Goal: Information Seeking & Learning: Learn about a topic

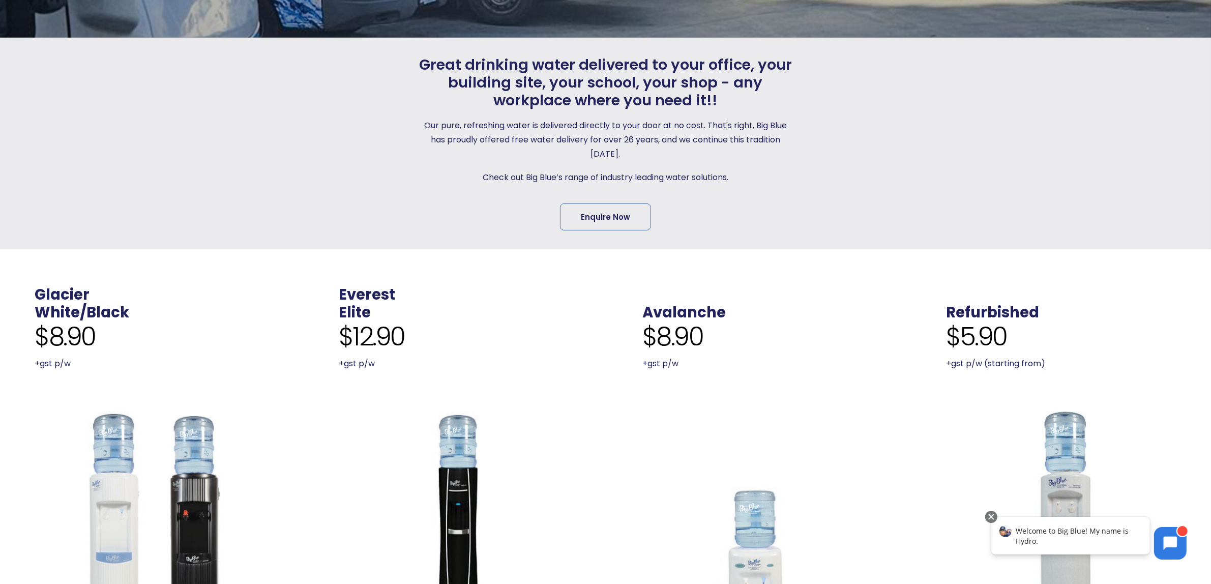
scroll to position [509, 0]
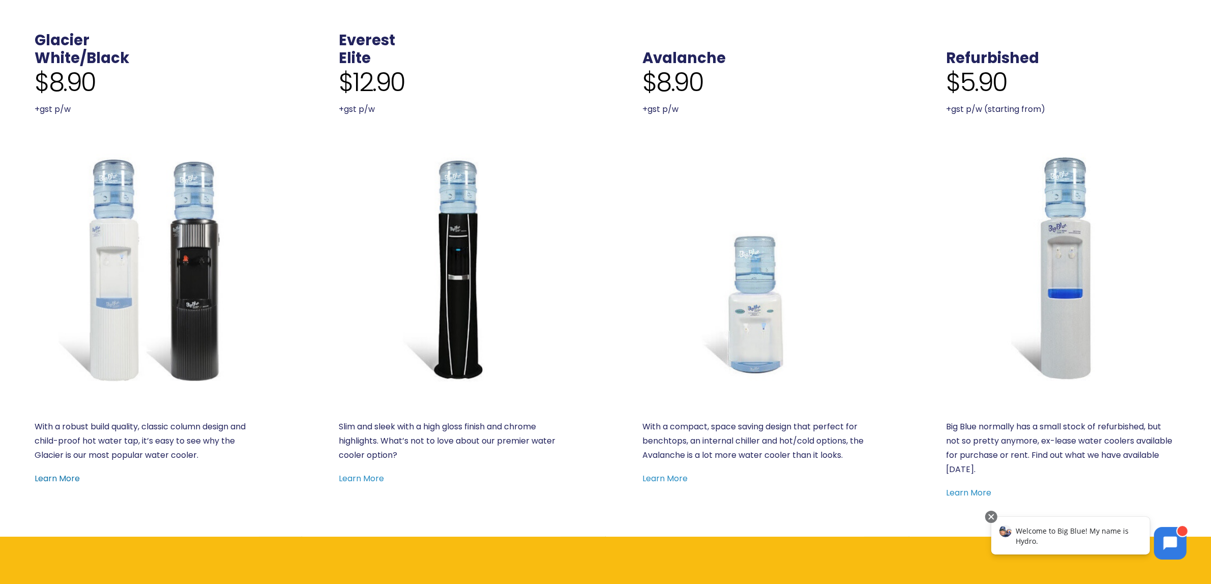
click at [45, 477] on link "Learn More" at bounding box center [57, 479] width 45 height 12
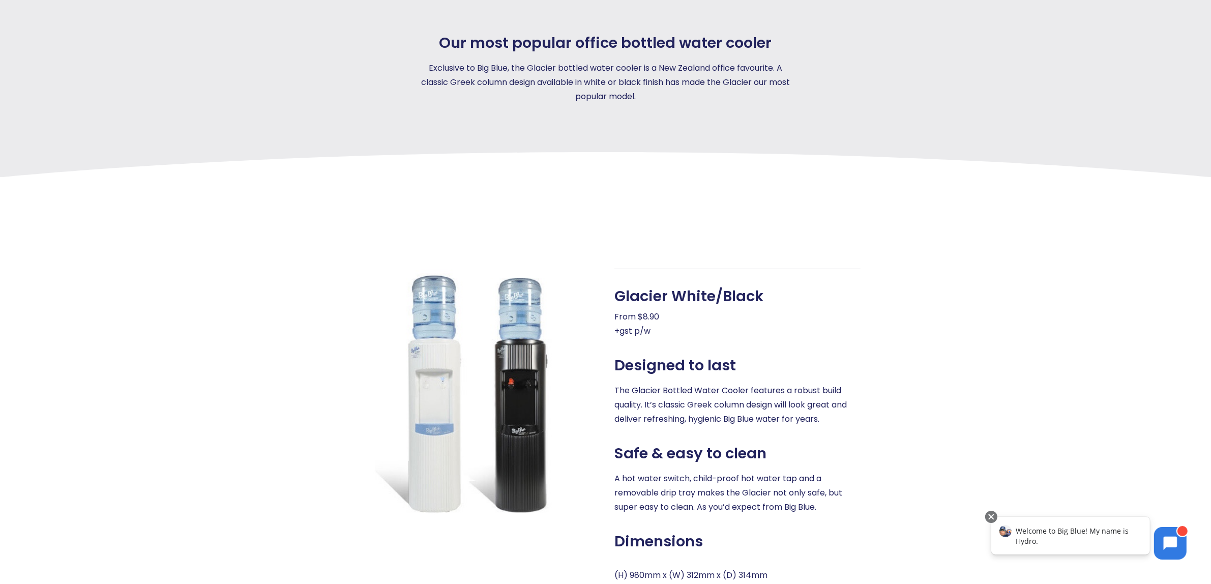
scroll to position [382, 0]
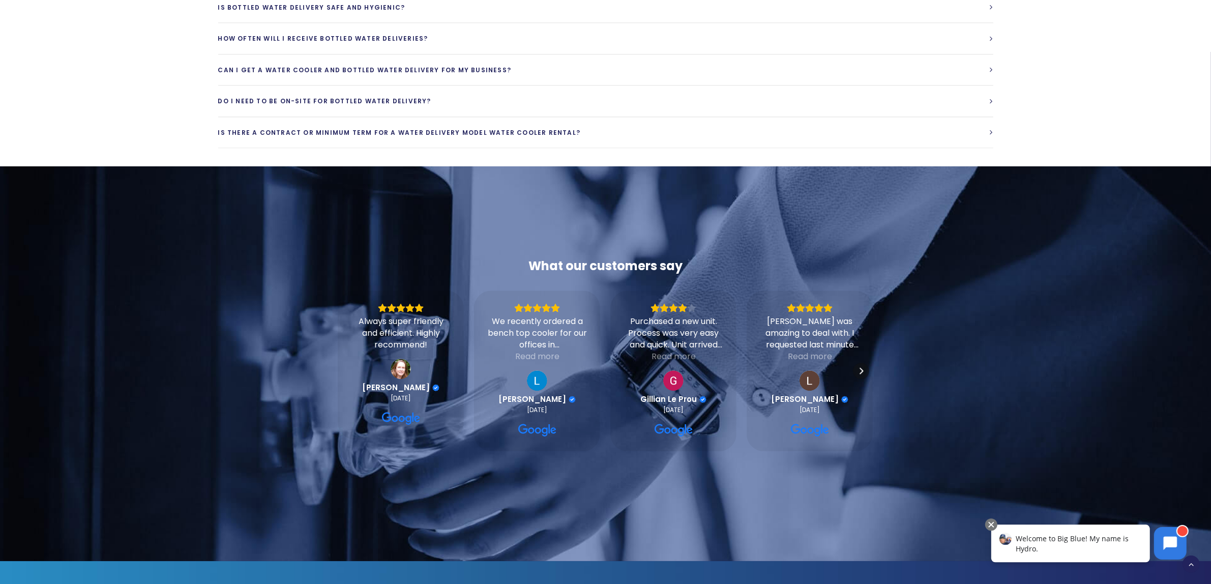
scroll to position [2798, 0]
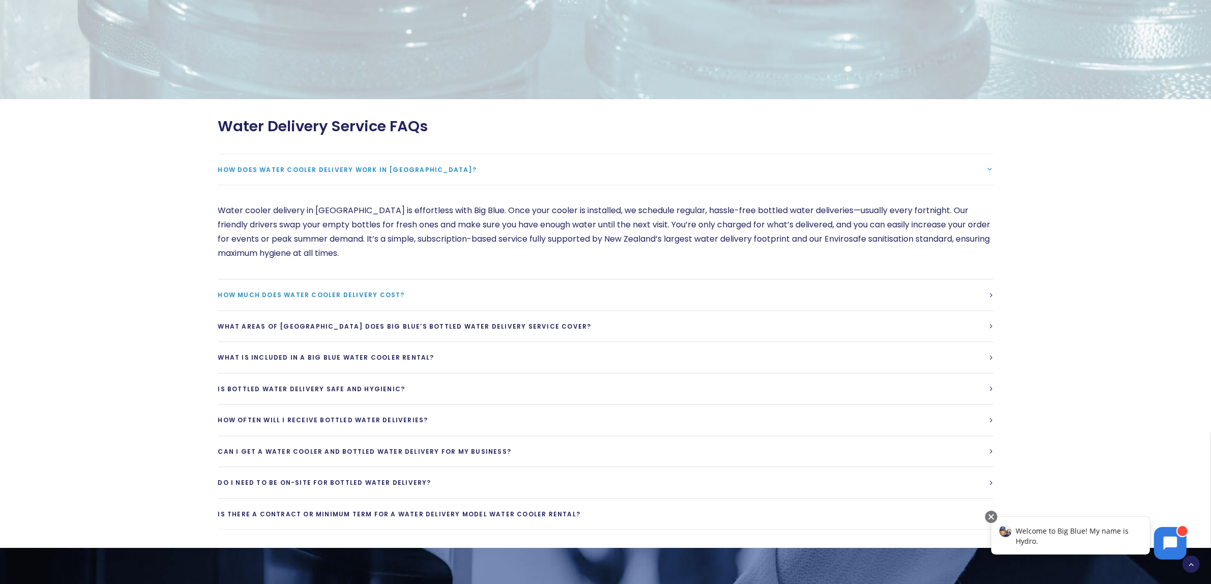
click at [375, 290] on span "How much does water cooler delivery cost?" at bounding box center [311, 294] width 187 height 9
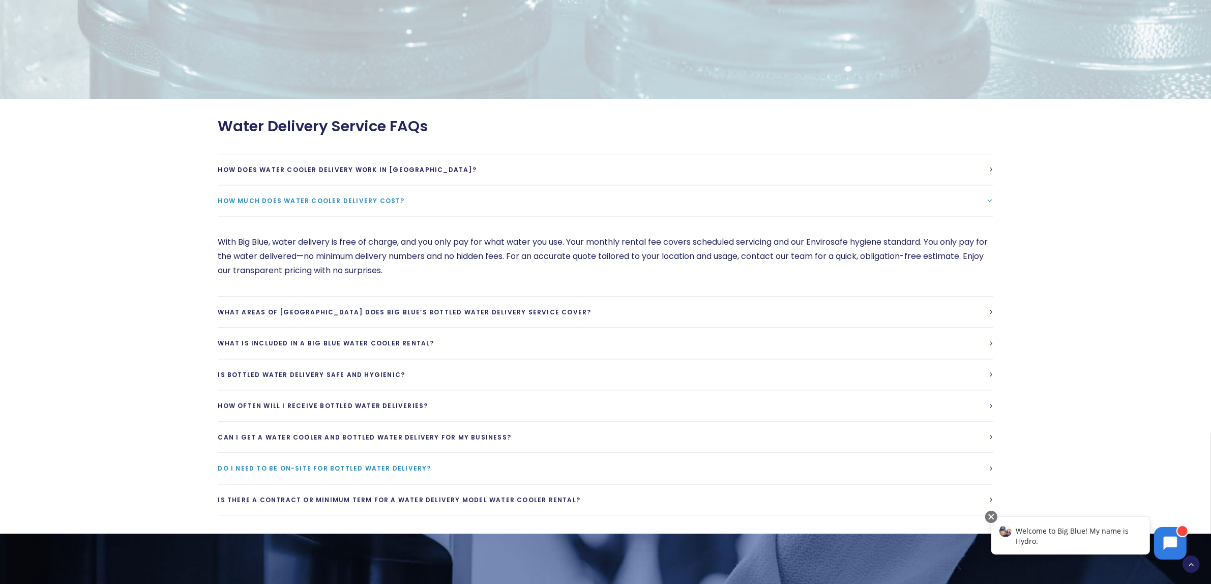
click at [983, 454] on link "Do I need to be on-site for bottled water delivery?" at bounding box center [605, 468] width 775 height 31
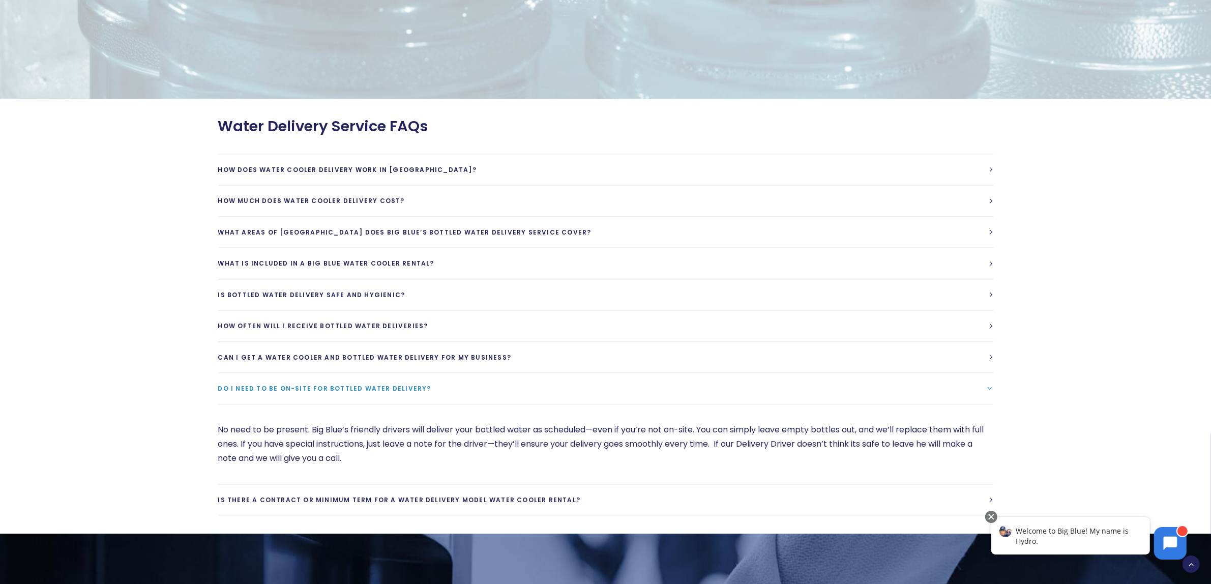
scroll to position [2861, 0]
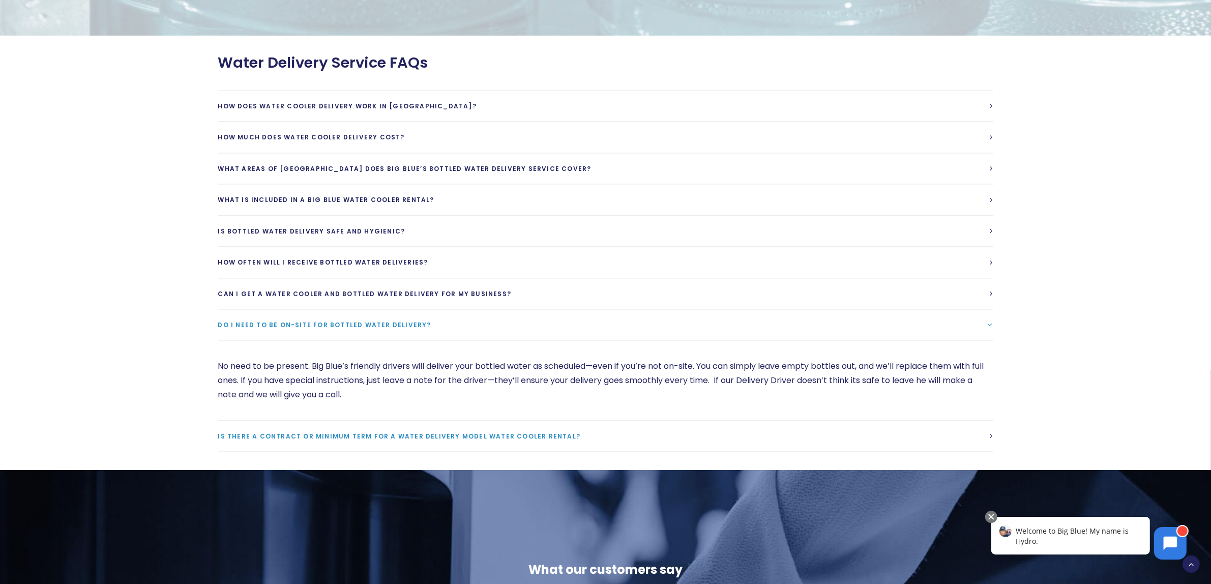
click at [891, 429] on link "Is there a contract or minimum term for a water delivery model water cooler ren…" at bounding box center [605, 436] width 775 height 31
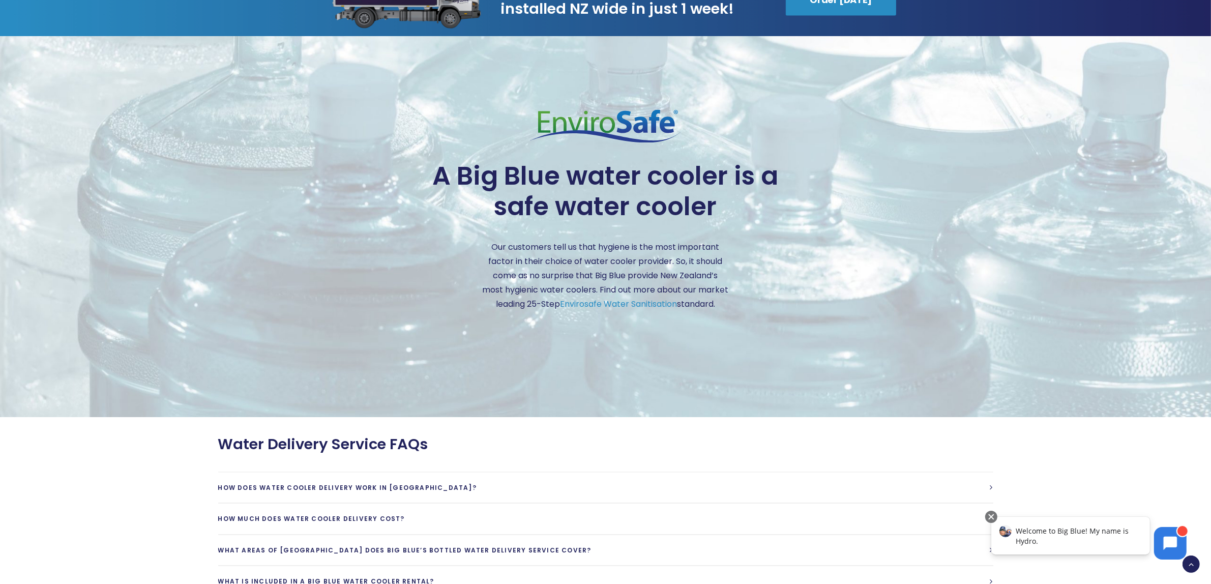
scroll to position [2353, 0]
